Goal: Information Seeking & Learning: Understand process/instructions

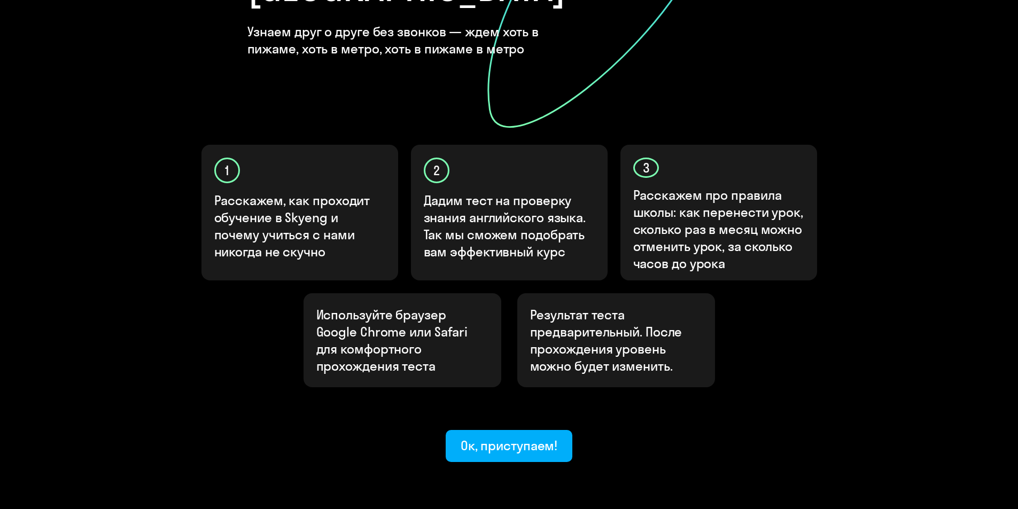
scroll to position [262, 0]
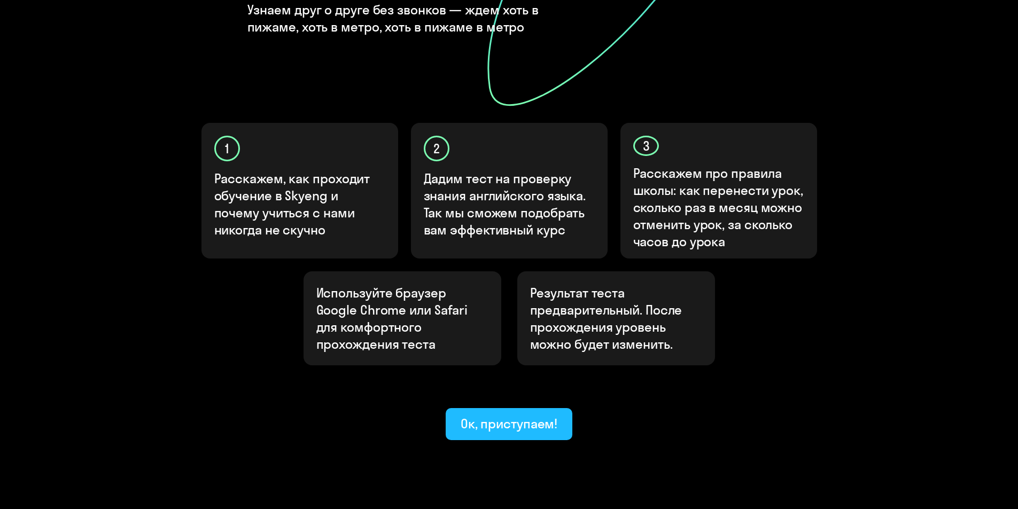
click at [483, 415] on div "Ок, приступаем!" at bounding box center [509, 423] width 97 height 17
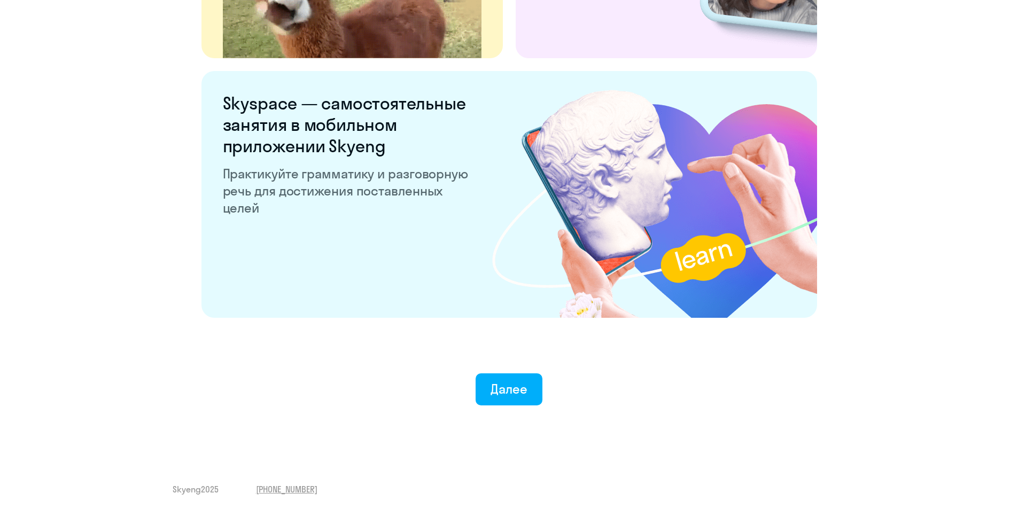
scroll to position [1968, 0]
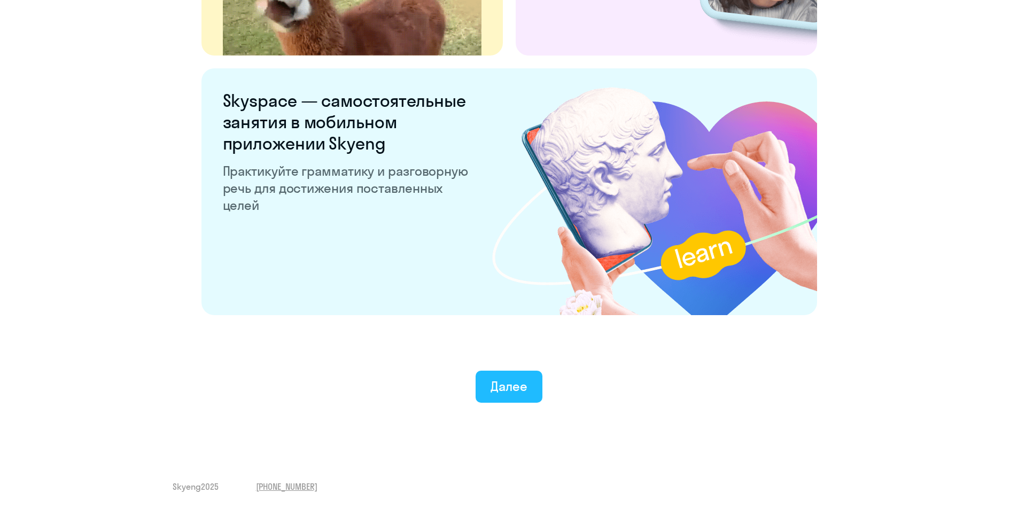
click at [532, 385] on button "Далее" at bounding box center [509, 387] width 67 height 32
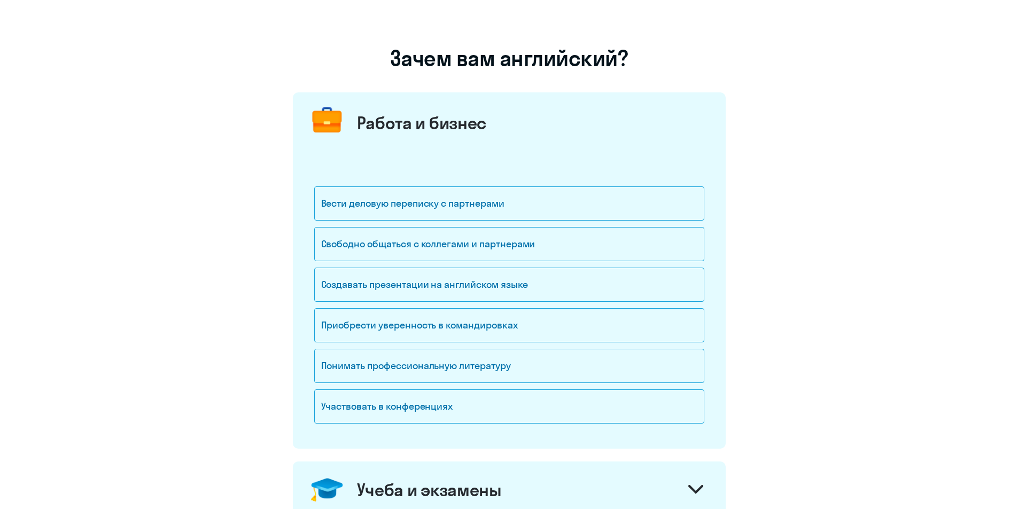
scroll to position [107, 0]
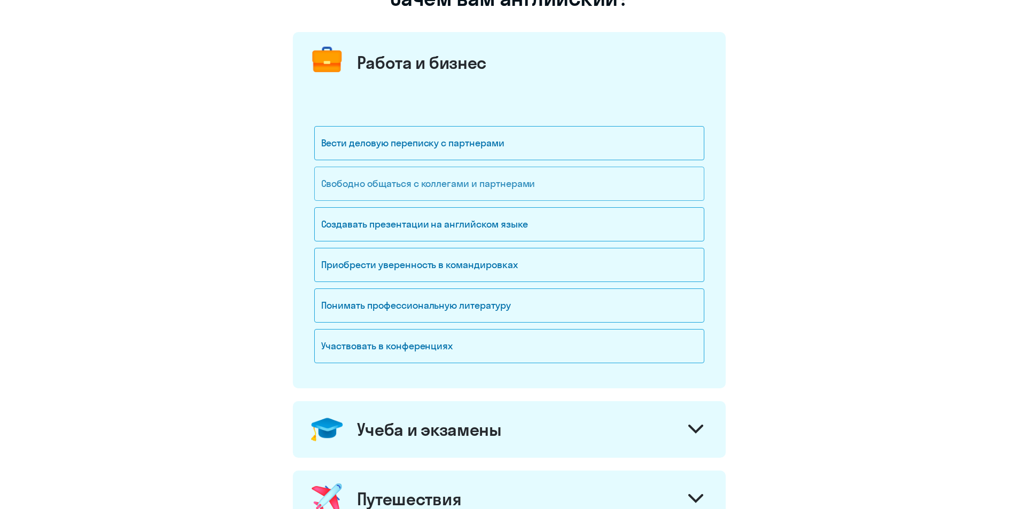
click at [599, 190] on div "Свободно общаться с коллегами и партнерами" at bounding box center [509, 184] width 390 height 34
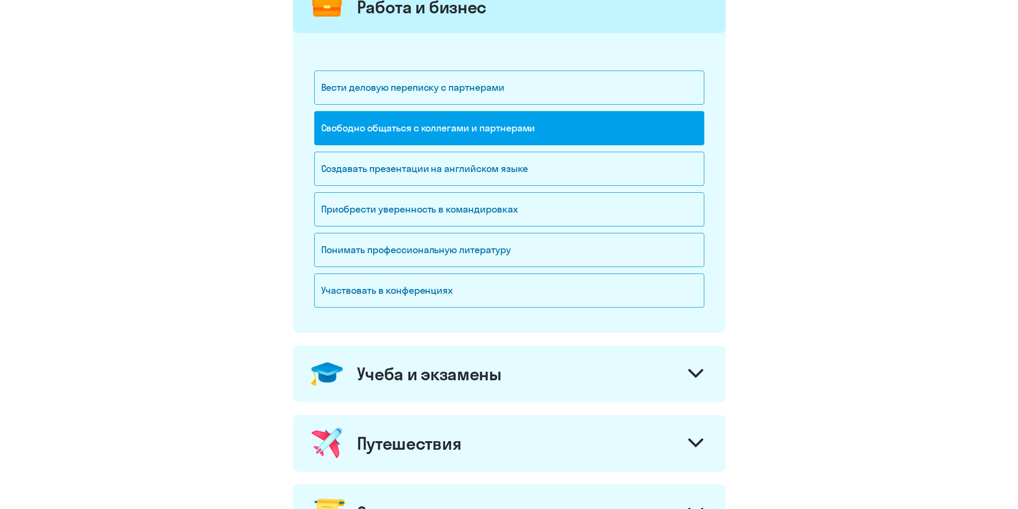
scroll to position [214, 0]
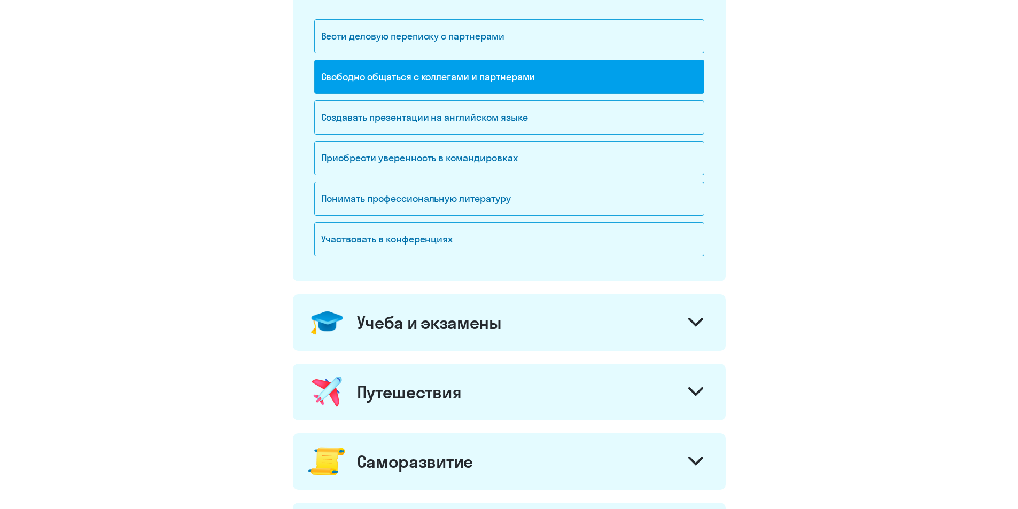
click at [593, 322] on div "Учеба и экзамены" at bounding box center [509, 323] width 433 height 57
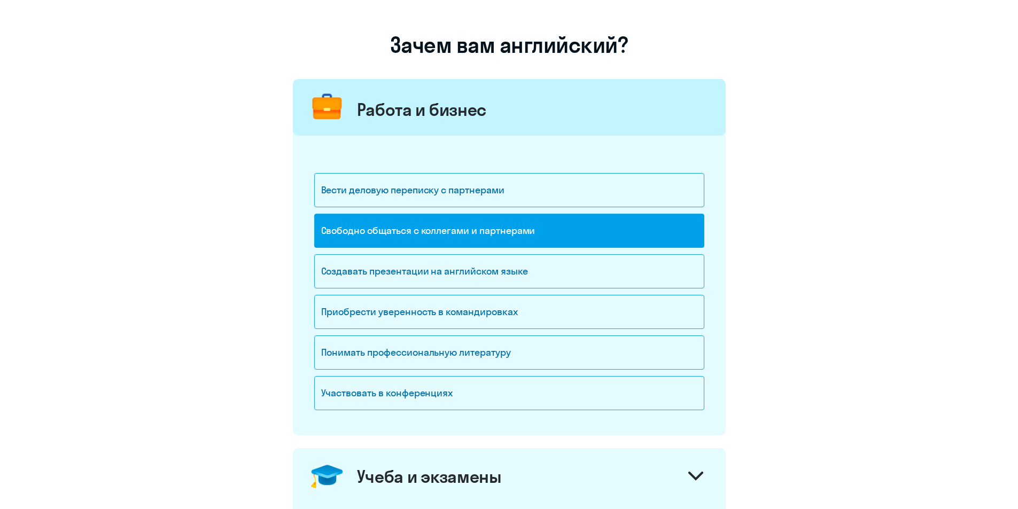
scroll to position [53, 0]
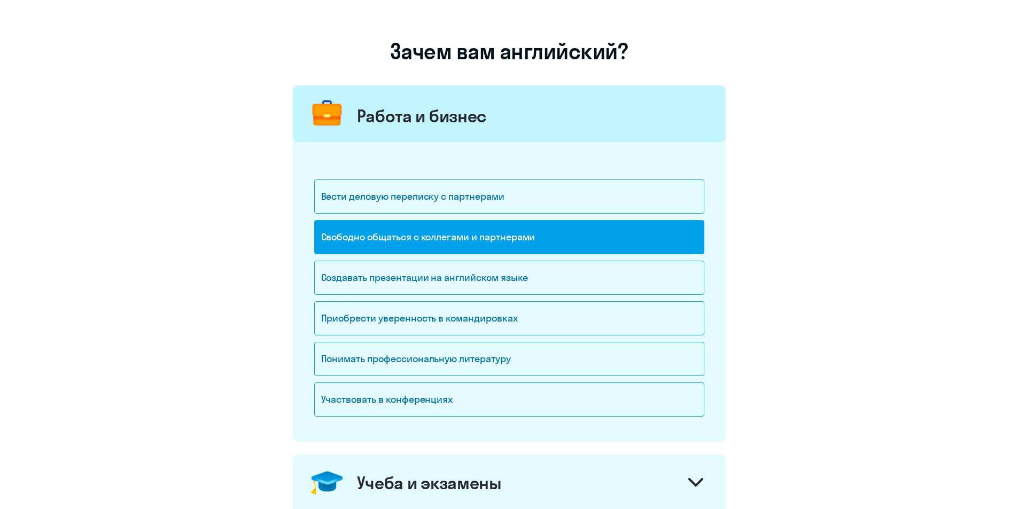
click at [629, 247] on div "Свободно общаться с коллегами и партнерами" at bounding box center [509, 237] width 390 height 34
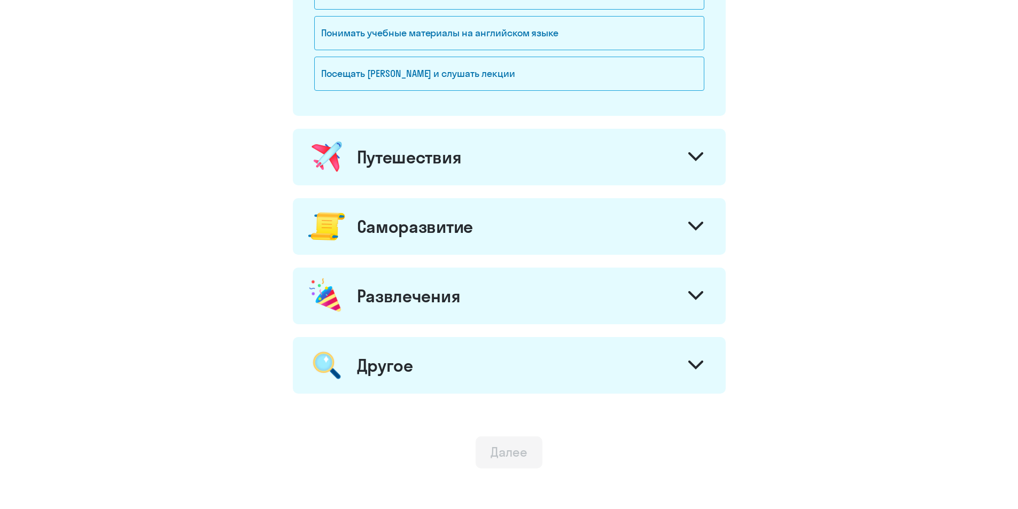
scroll to position [642, 0]
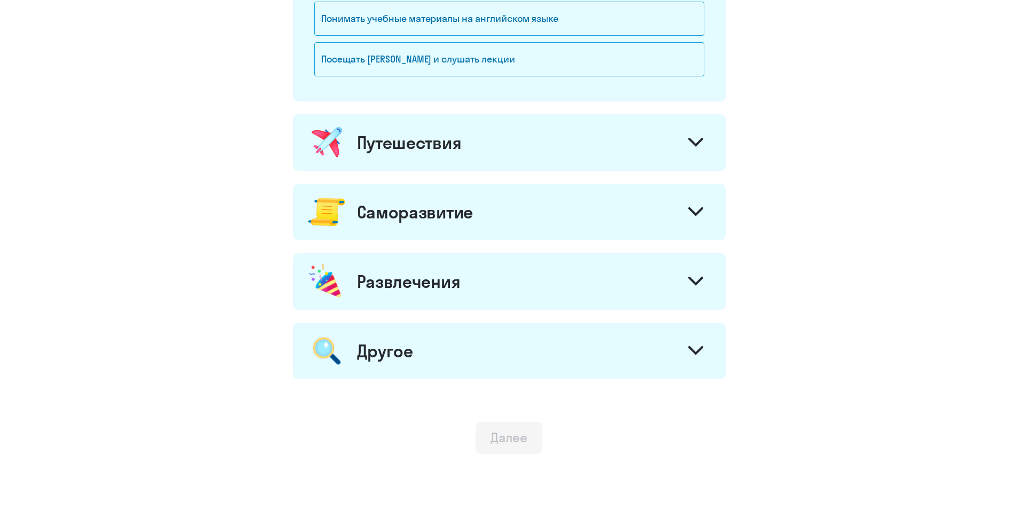
click at [709, 211] on div "Саморазвитие" at bounding box center [509, 212] width 433 height 57
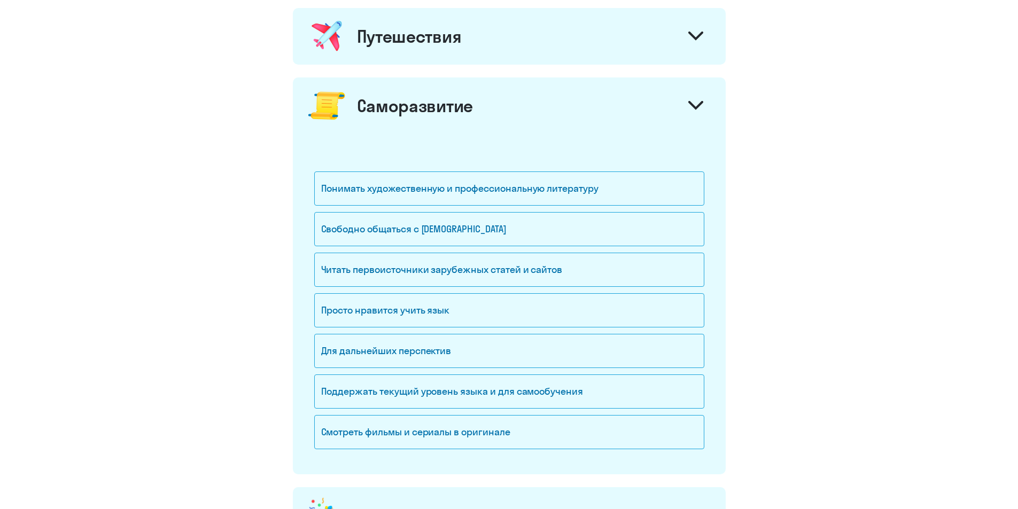
scroll to position [748, 0]
click at [615, 265] on div "Читать первоисточники зарубежных статей и сайтов" at bounding box center [509, 269] width 390 height 34
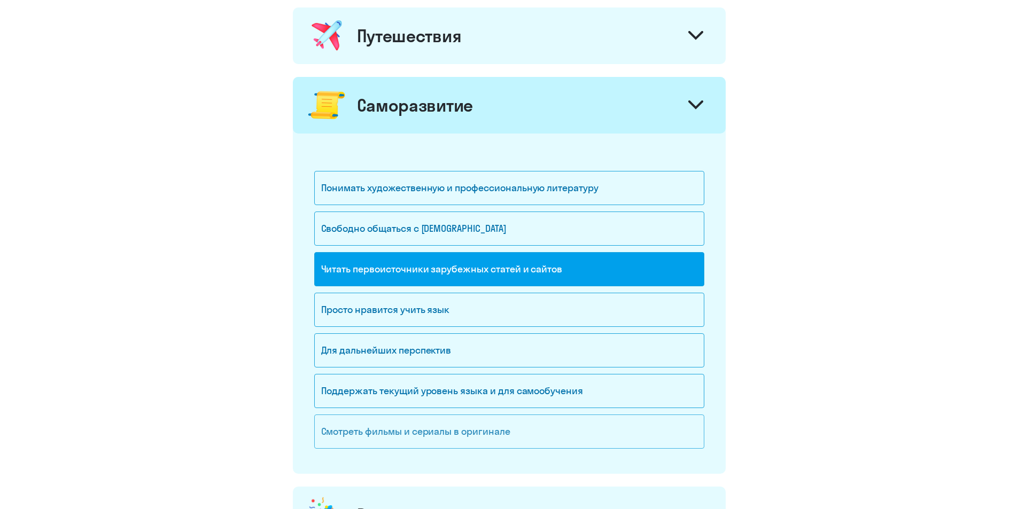
click at [521, 434] on div "Смотреть фильмы и сериалы в оригинале" at bounding box center [509, 432] width 390 height 34
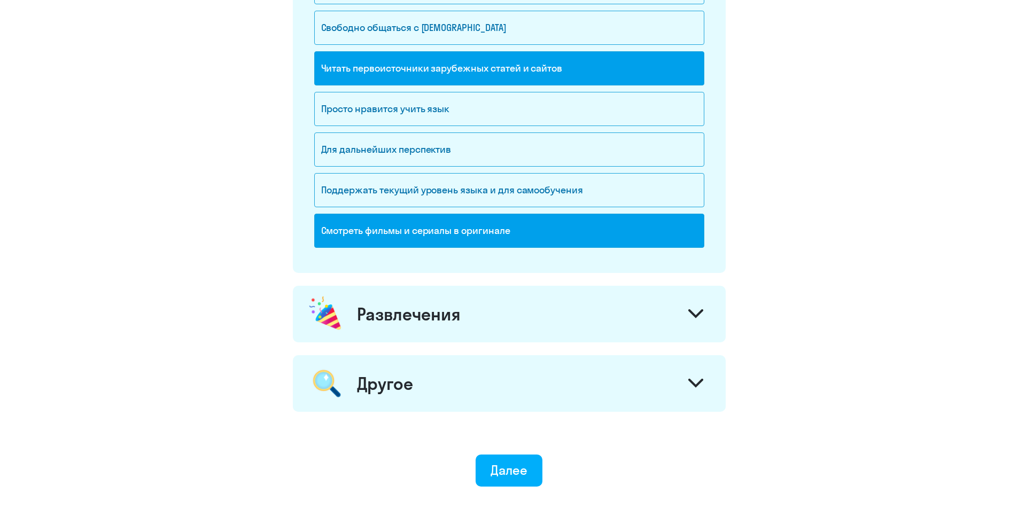
scroll to position [962, 0]
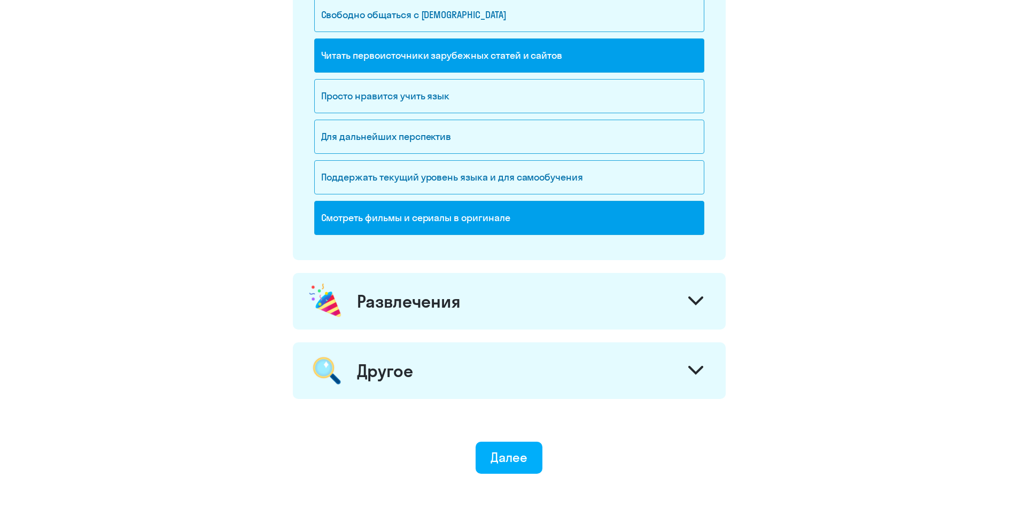
click at [658, 308] on div "Развлечения" at bounding box center [509, 301] width 433 height 57
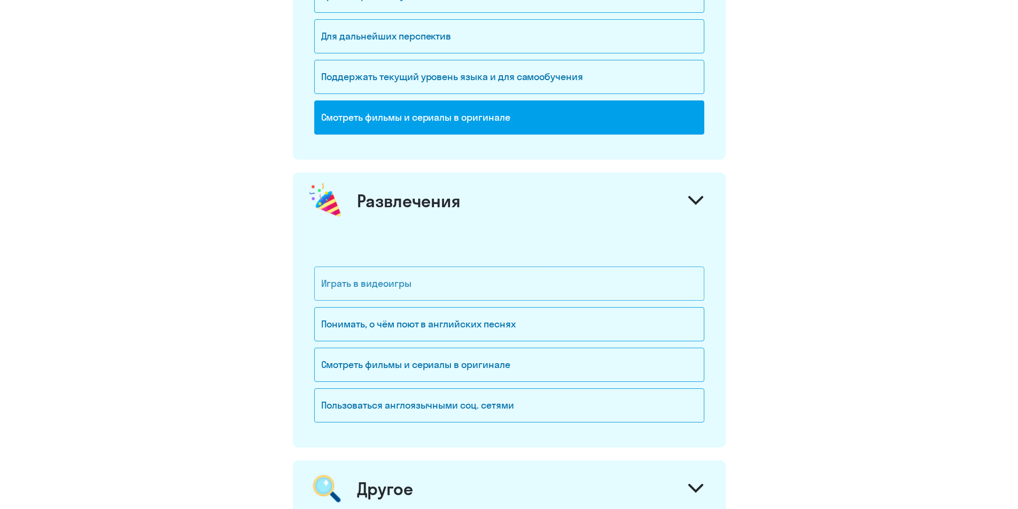
scroll to position [1123, 0]
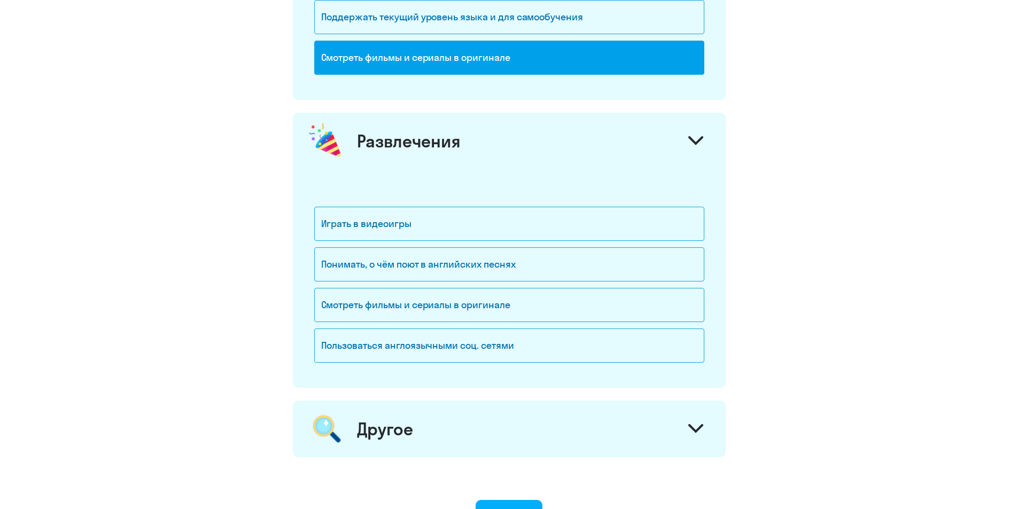
click at [650, 420] on div "Другое" at bounding box center [509, 429] width 433 height 57
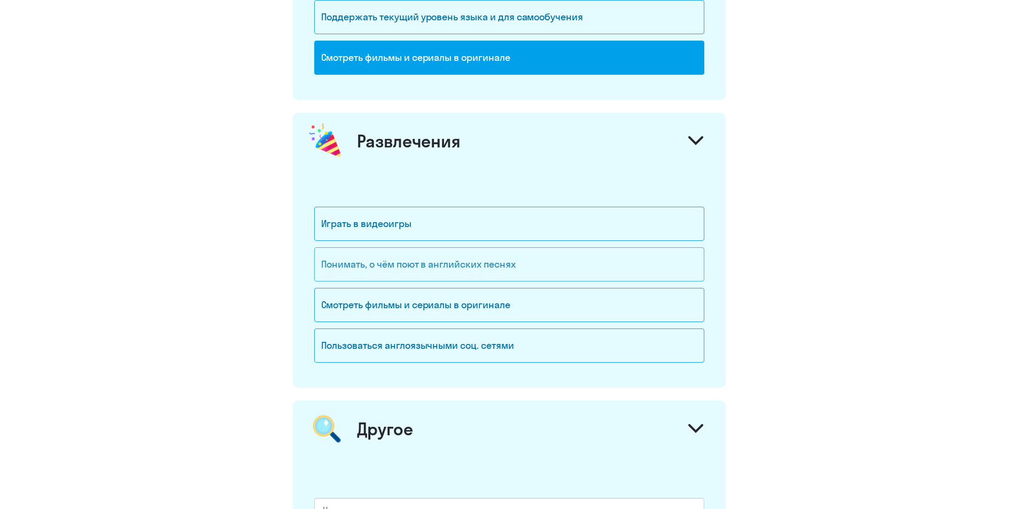
click at [604, 279] on div "Понимать, о чём поют в английских песнях" at bounding box center [509, 265] width 390 height 34
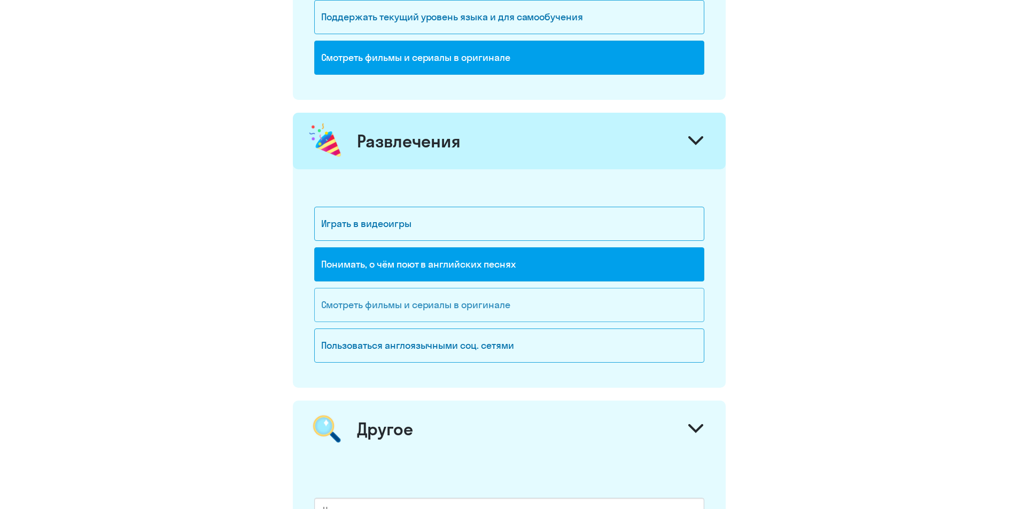
click at [604, 304] on div "Смотреть фильмы и сериалы в оригинале" at bounding box center [509, 305] width 390 height 34
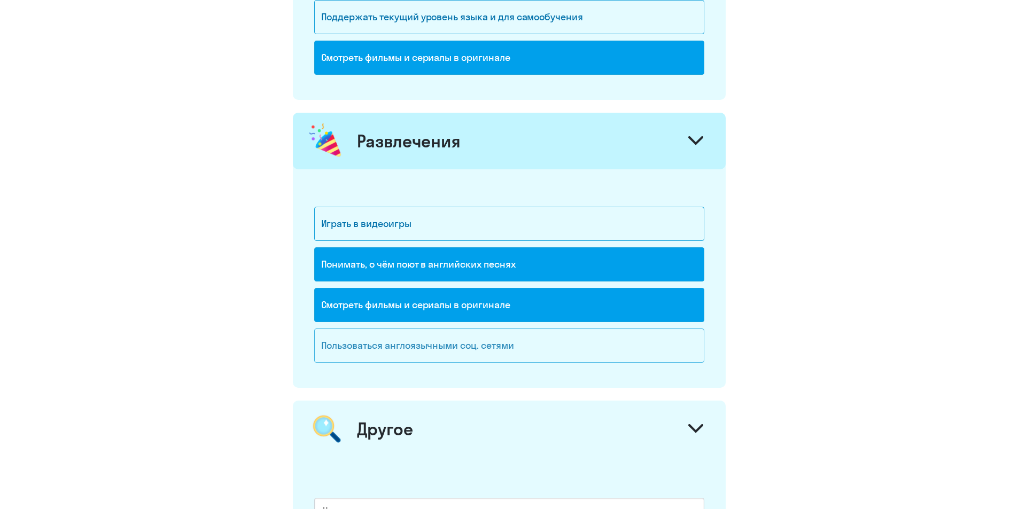
click at [630, 358] on div "Пользоваться англоязычными соц. сетями" at bounding box center [509, 346] width 390 height 34
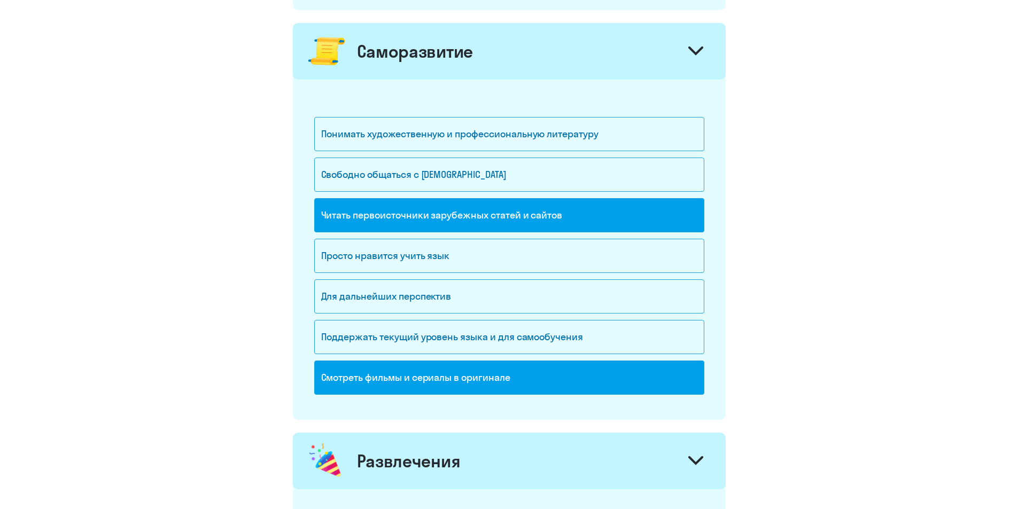
scroll to position [802, 0]
click at [590, 370] on div "Смотреть фильмы и сериалы в оригинале" at bounding box center [509, 378] width 390 height 34
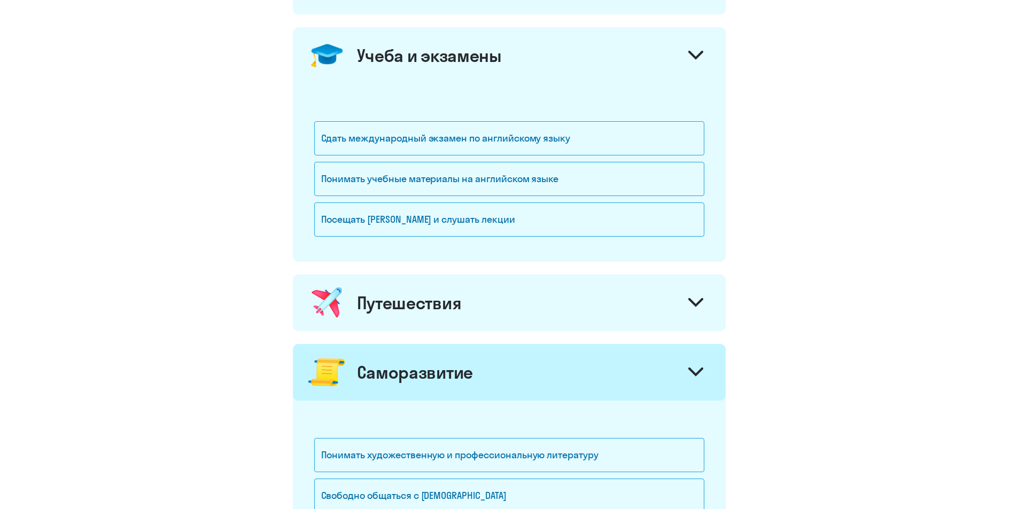
scroll to position [428, 0]
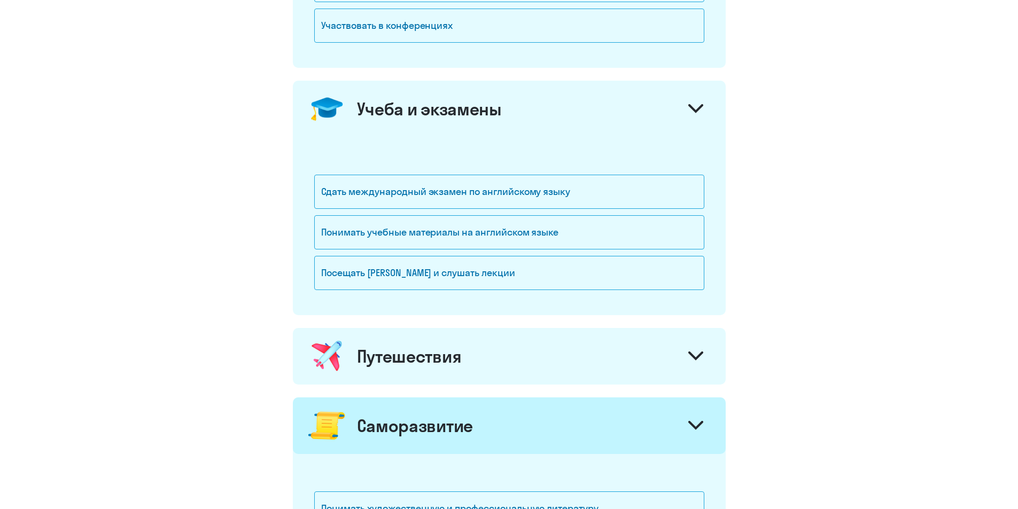
click at [637, 375] on div "Путешествия" at bounding box center [509, 356] width 433 height 57
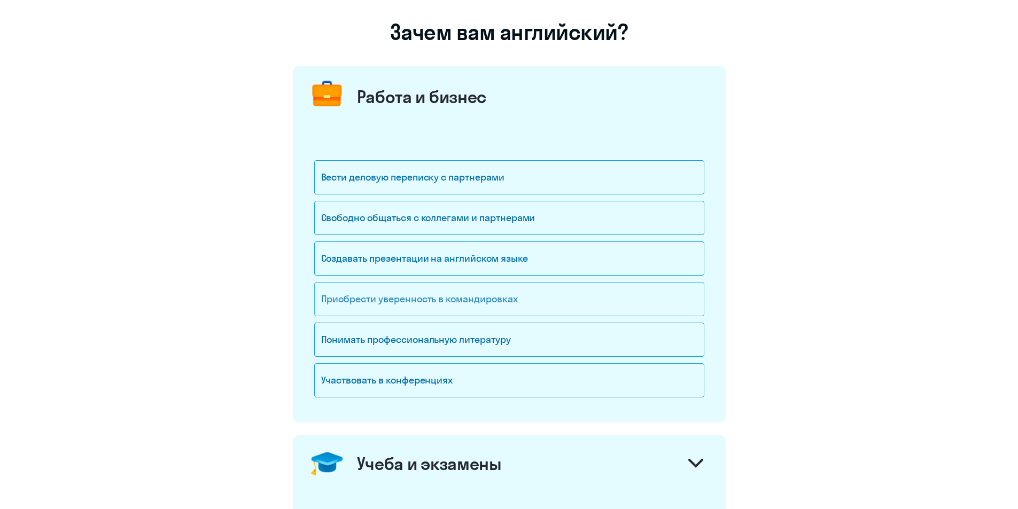
scroll to position [53, 0]
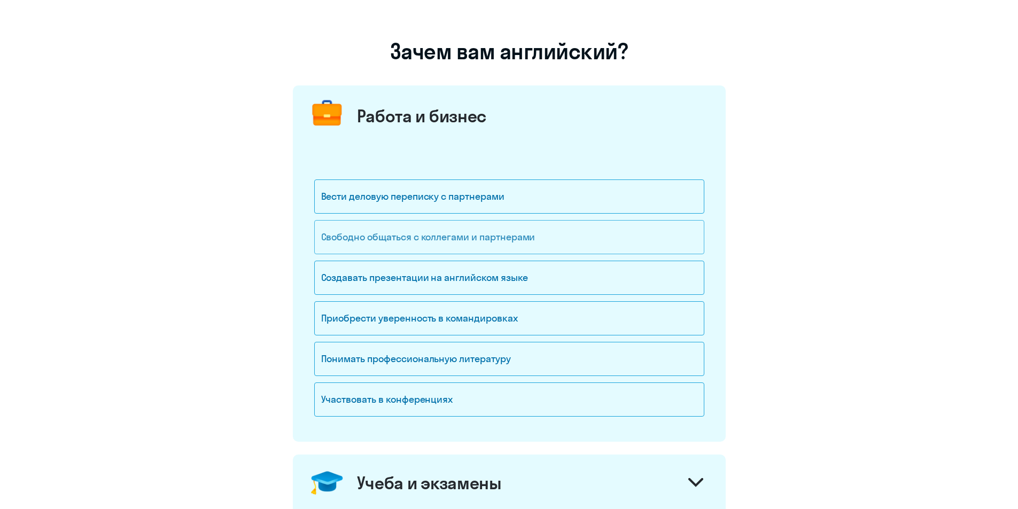
click at [643, 248] on div "Свободно общаться с коллегами и партнерами" at bounding box center [509, 237] width 390 height 34
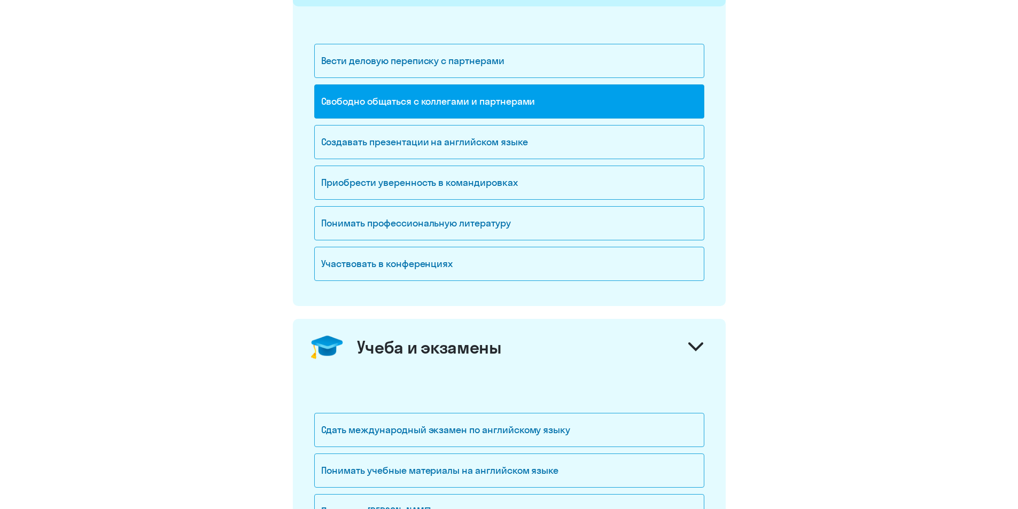
scroll to position [160, 0]
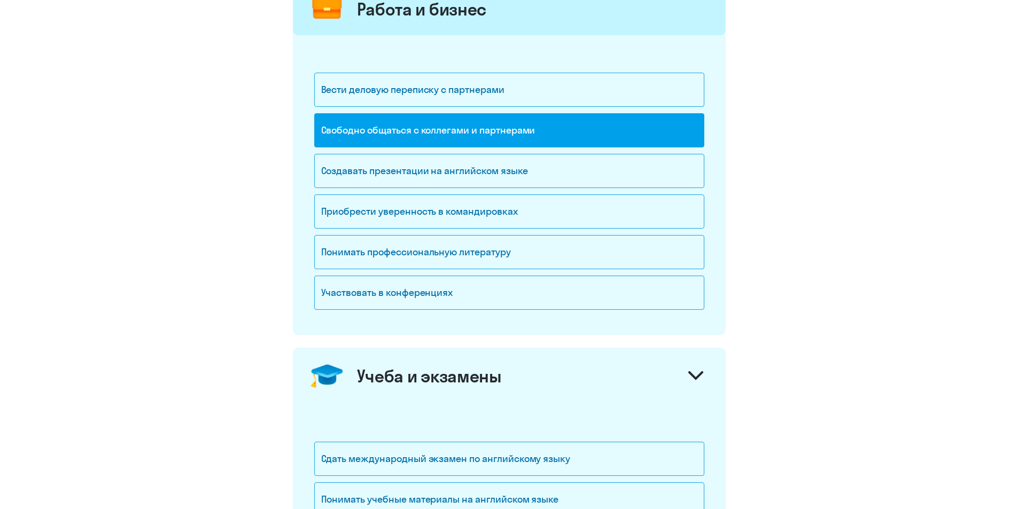
click at [566, 135] on div "Свободно общаться с коллегами и партнерами" at bounding box center [509, 130] width 390 height 34
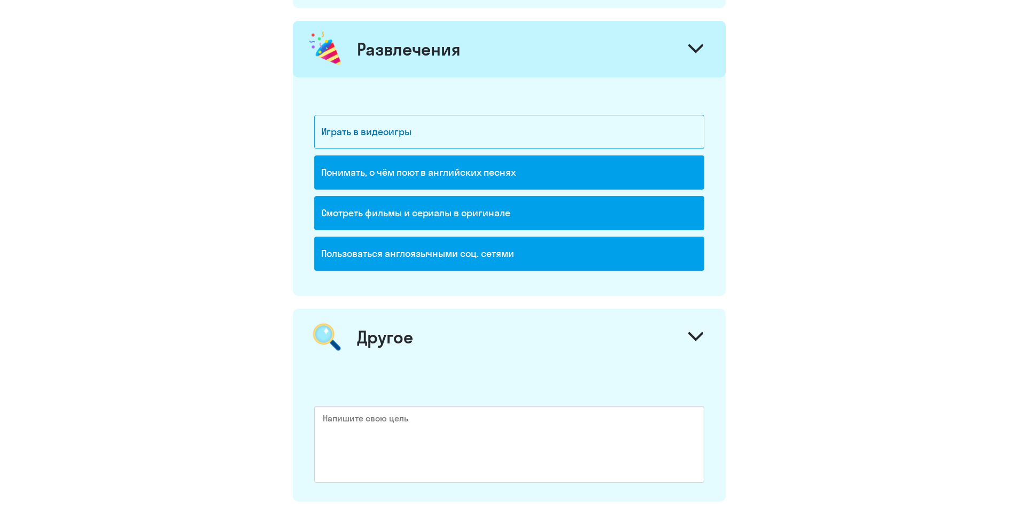
scroll to position [1562, 0]
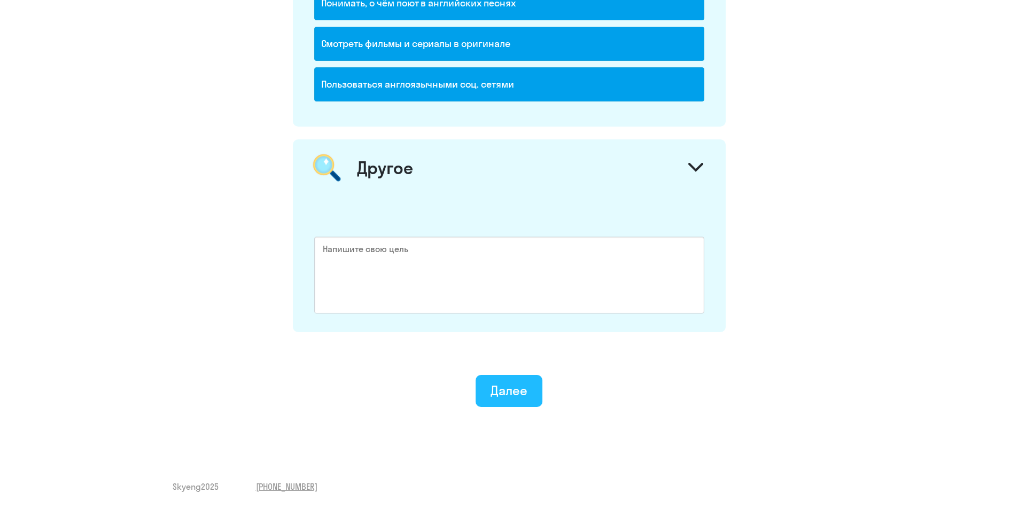
click at [506, 381] on button "Далее" at bounding box center [509, 391] width 67 height 32
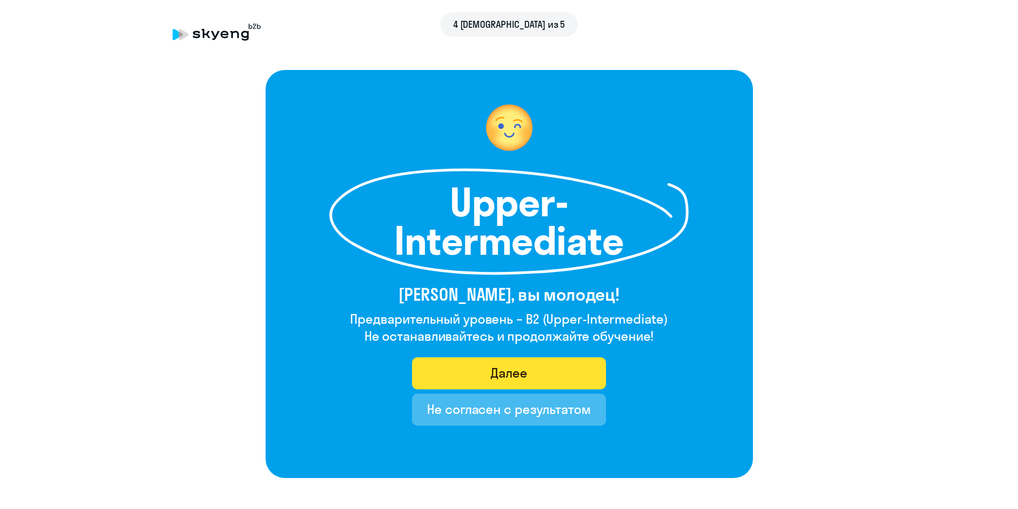
click at [553, 377] on button "Далее" at bounding box center [509, 374] width 194 height 32
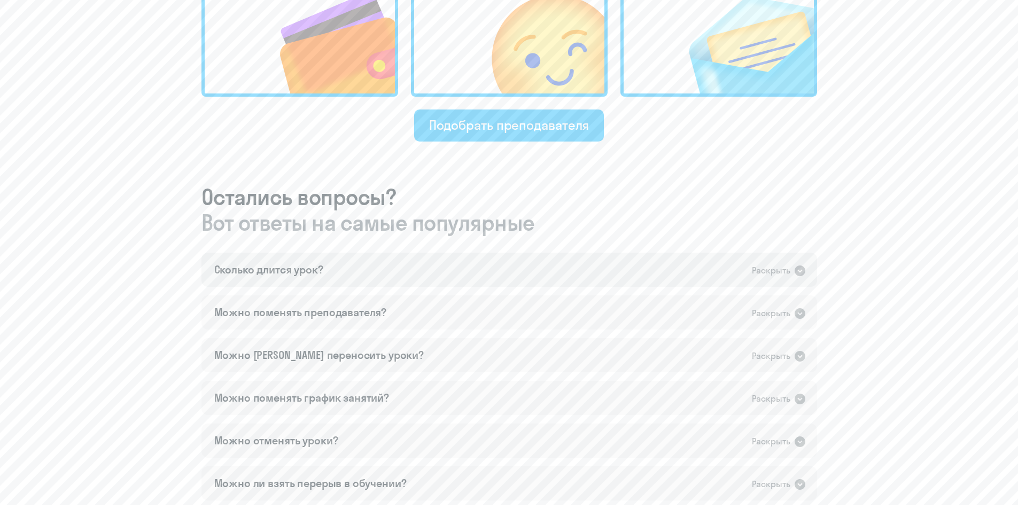
scroll to position [481, 0]
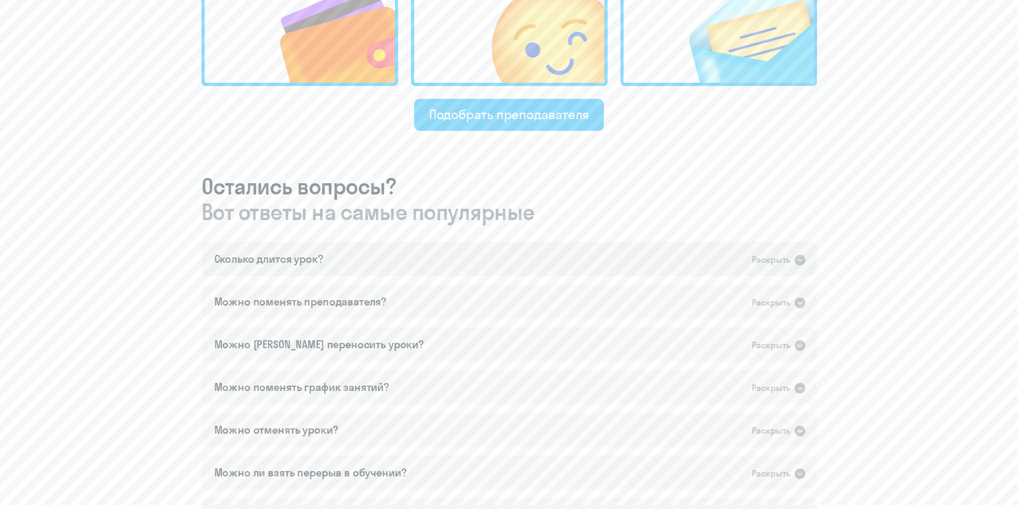
click at [790, 261] on div "Раскрыть" at bounding box center [771, 259] width 38 height 13
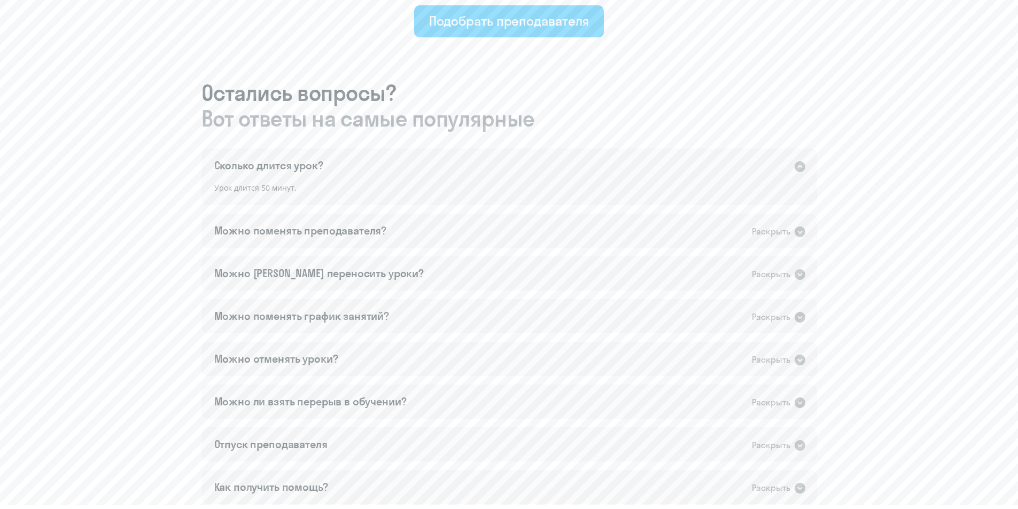
scroll to position [588, 0]
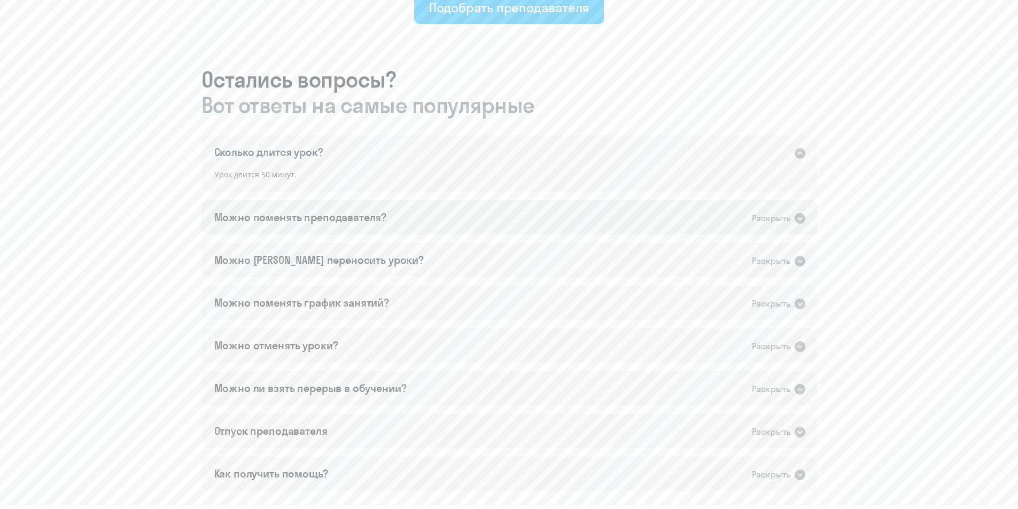
click at [759, 214] on div "Раскрыть" at bounding box center [771, 218] width 38 height 13
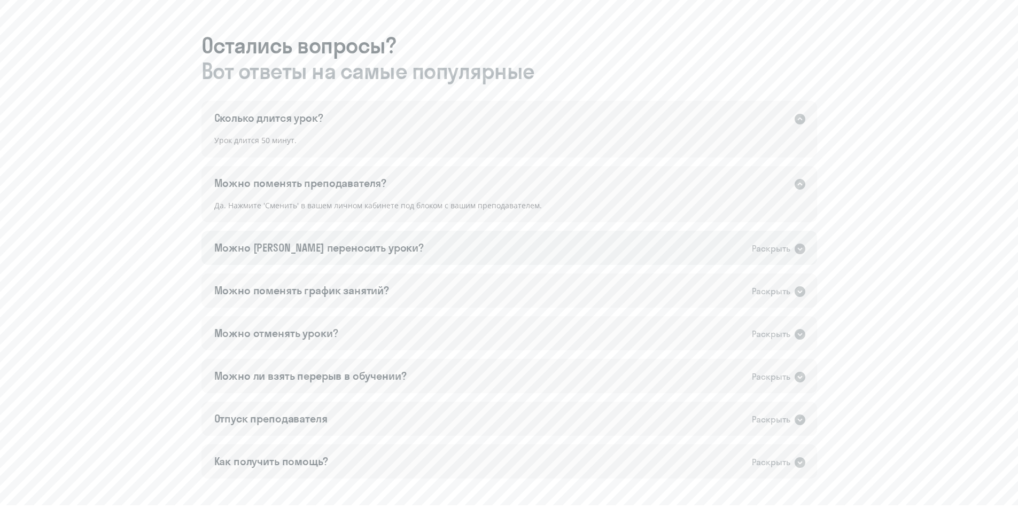
scroll to position [642, 0]
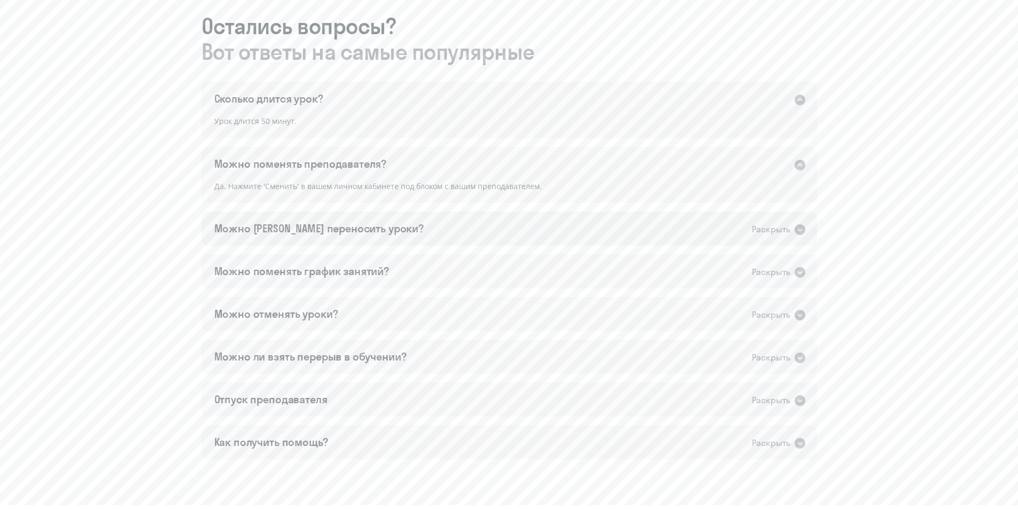
click at [748, 231] on div "Можно [PERSON_NAME] переносить уроки? Раскрыть" at bounding box center [510, 229] width 616 height 34
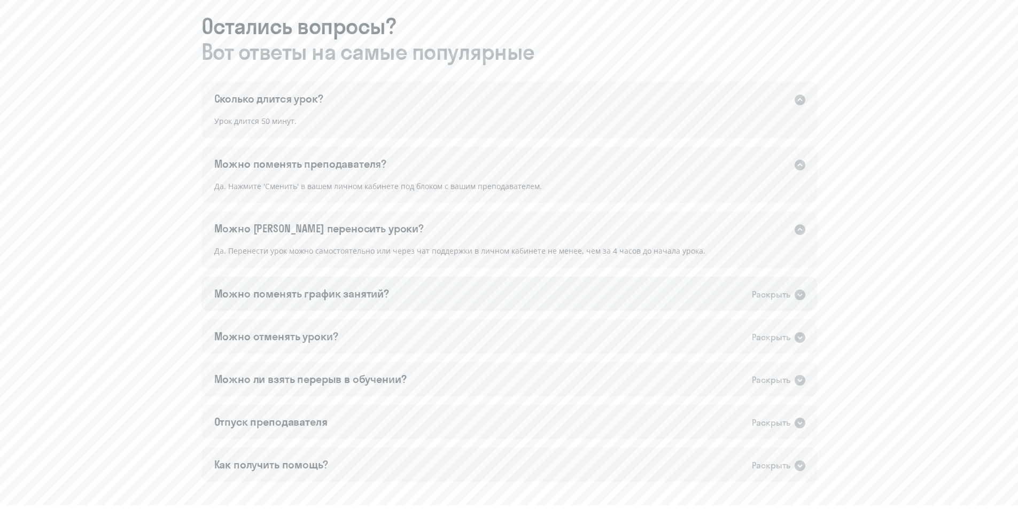
click at [784, 303] on div "Можно поменять график занятий? Раскрыть" at bounding box center [510, 294] width 616 height 34
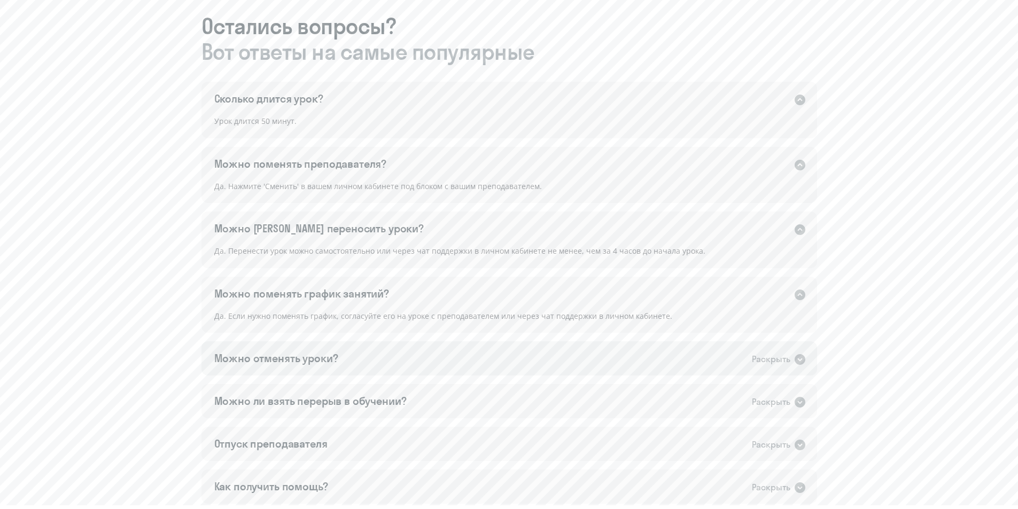
click at [746, 361] on div "Можно отменять уроки? Раскрыть" at bounding box center [510, 359] width 616 height 34
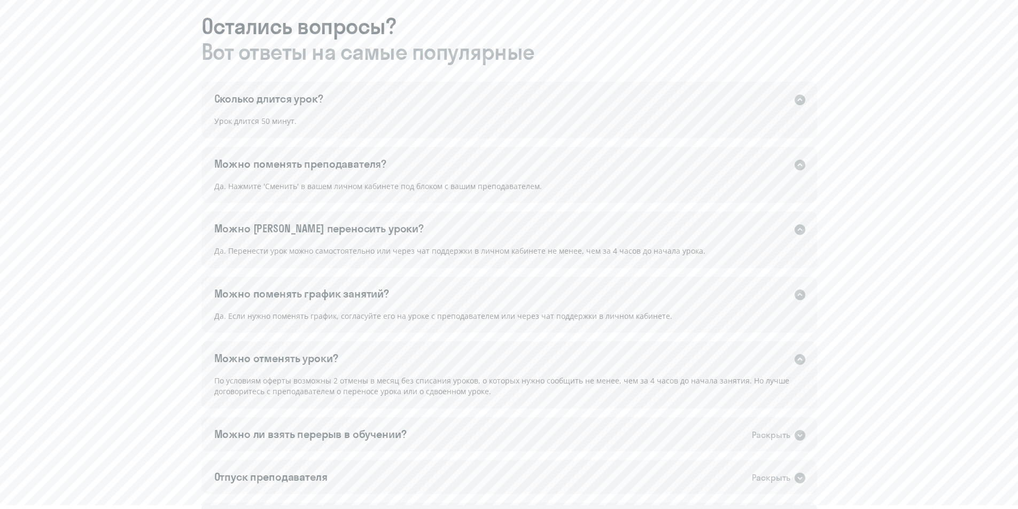
scroll to position [695, 0]
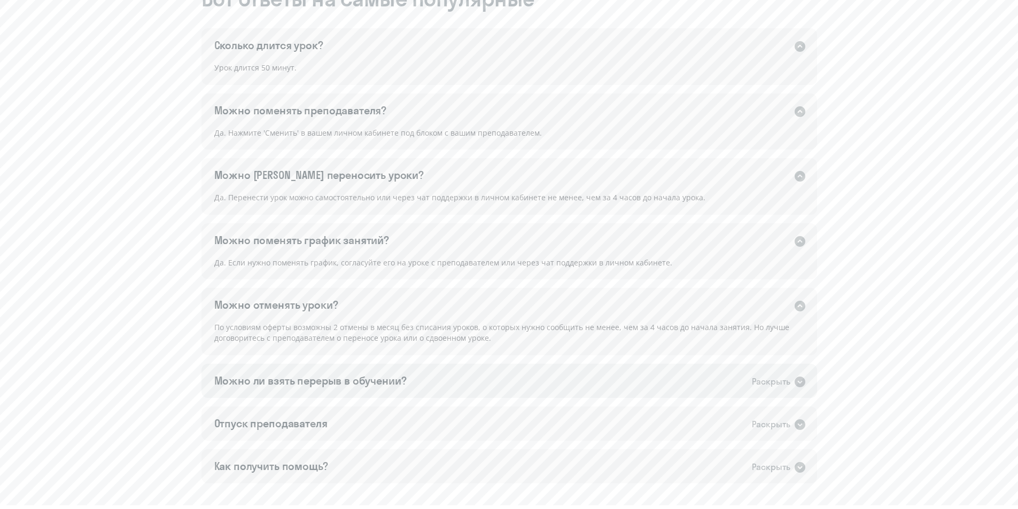
click at [493, 382] on div "Можно ли взять перерыв в обучении? Раскрыть" at bounding box center [510, 381] width 616 height 34
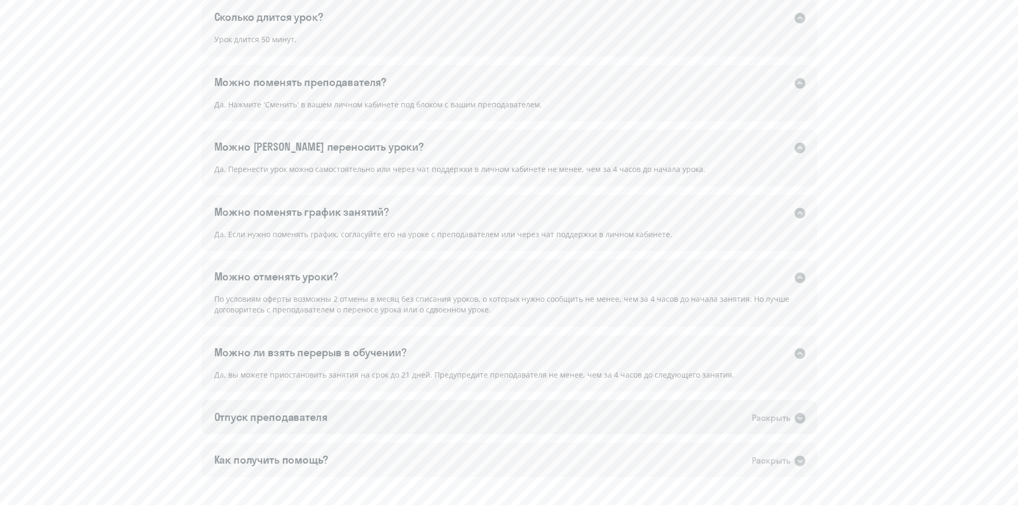
scroll to position [798, 0]
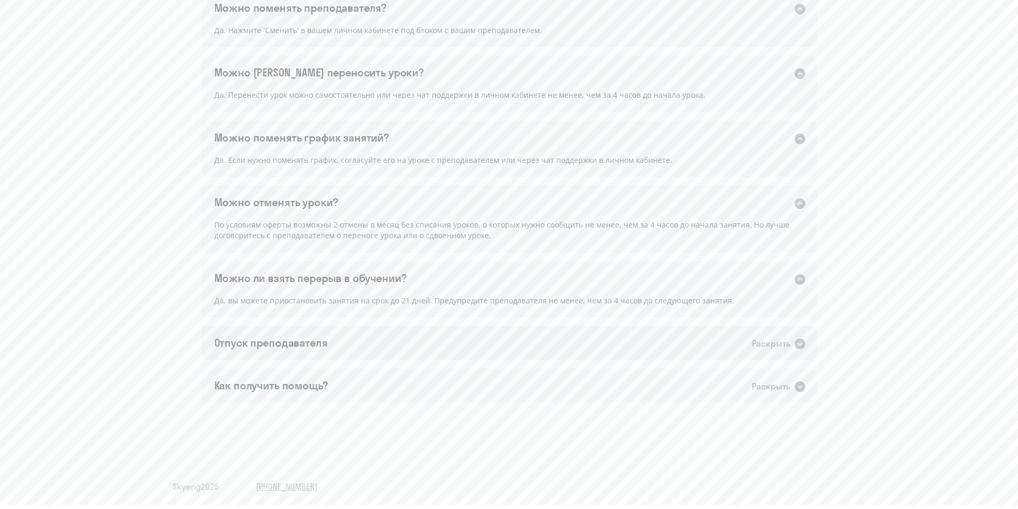
click at [408, 343] on div "Отпуск преподавателя Раскрыть" at bounding box center [510, 343] width 616 height 34
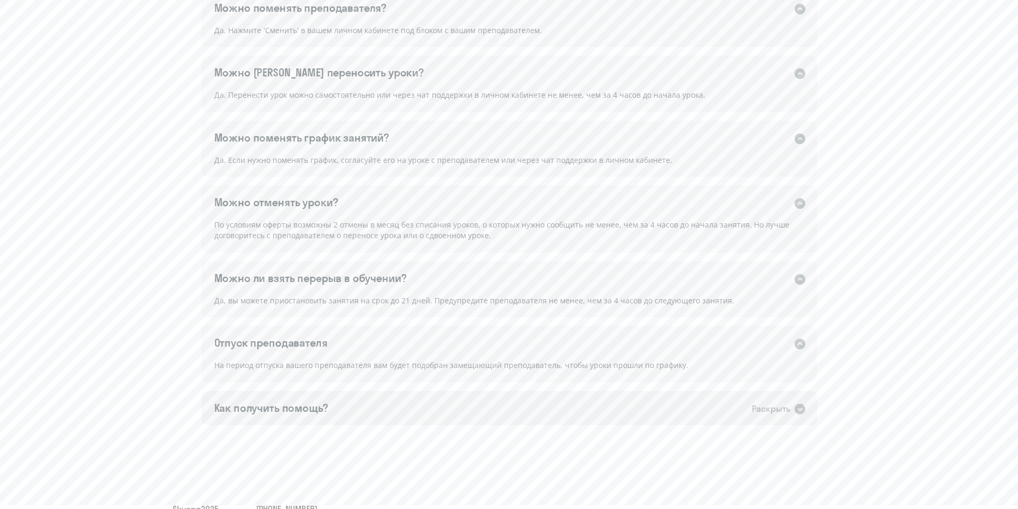
click at [435, 408] on div "Как получить помощь? Раскрыть" at bounding box center [510, 408] width 616 height 34
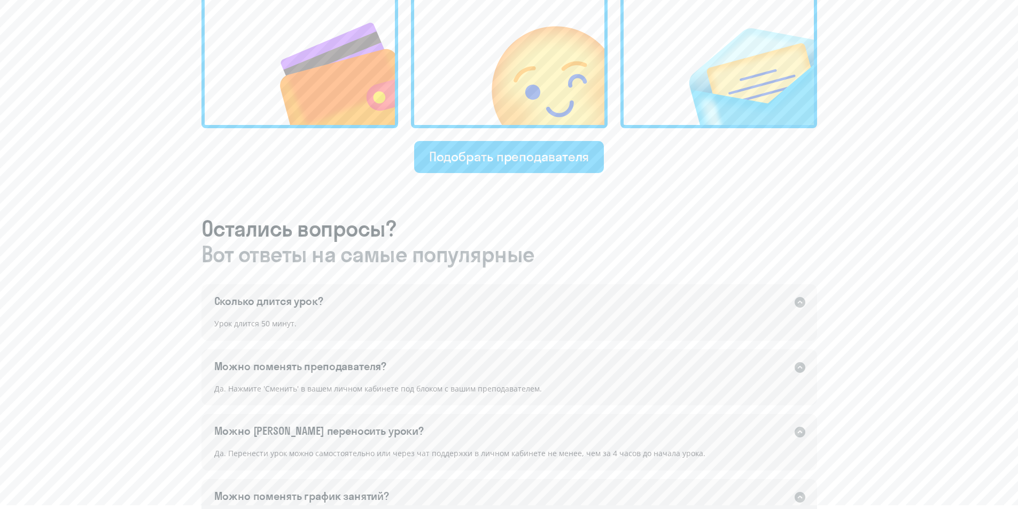
scroll to position [361, 0]
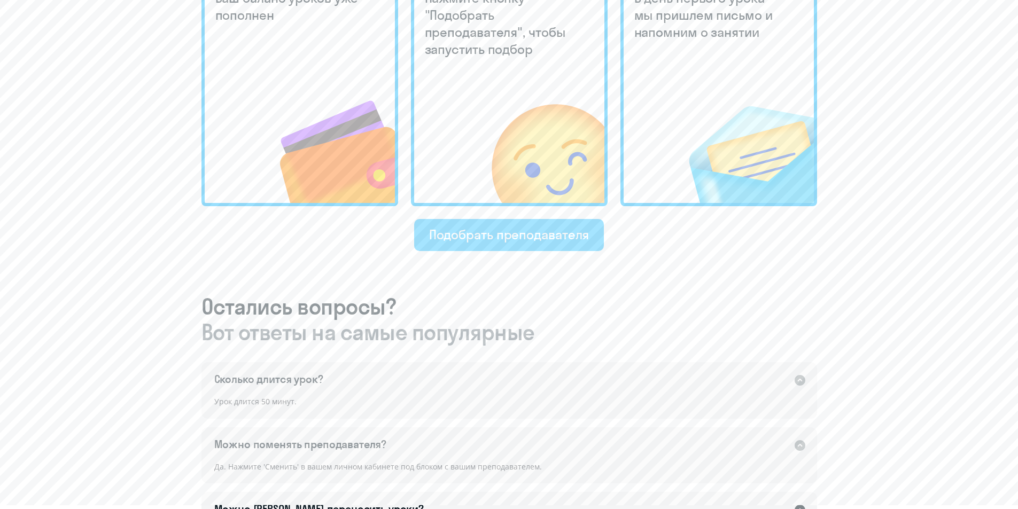
click at [490, 247] on button "Подобрать преподавателя" at bounding box center [509, 235] width 190 height 32
